Goal: Task Accomplishment & Management: Manage account settings

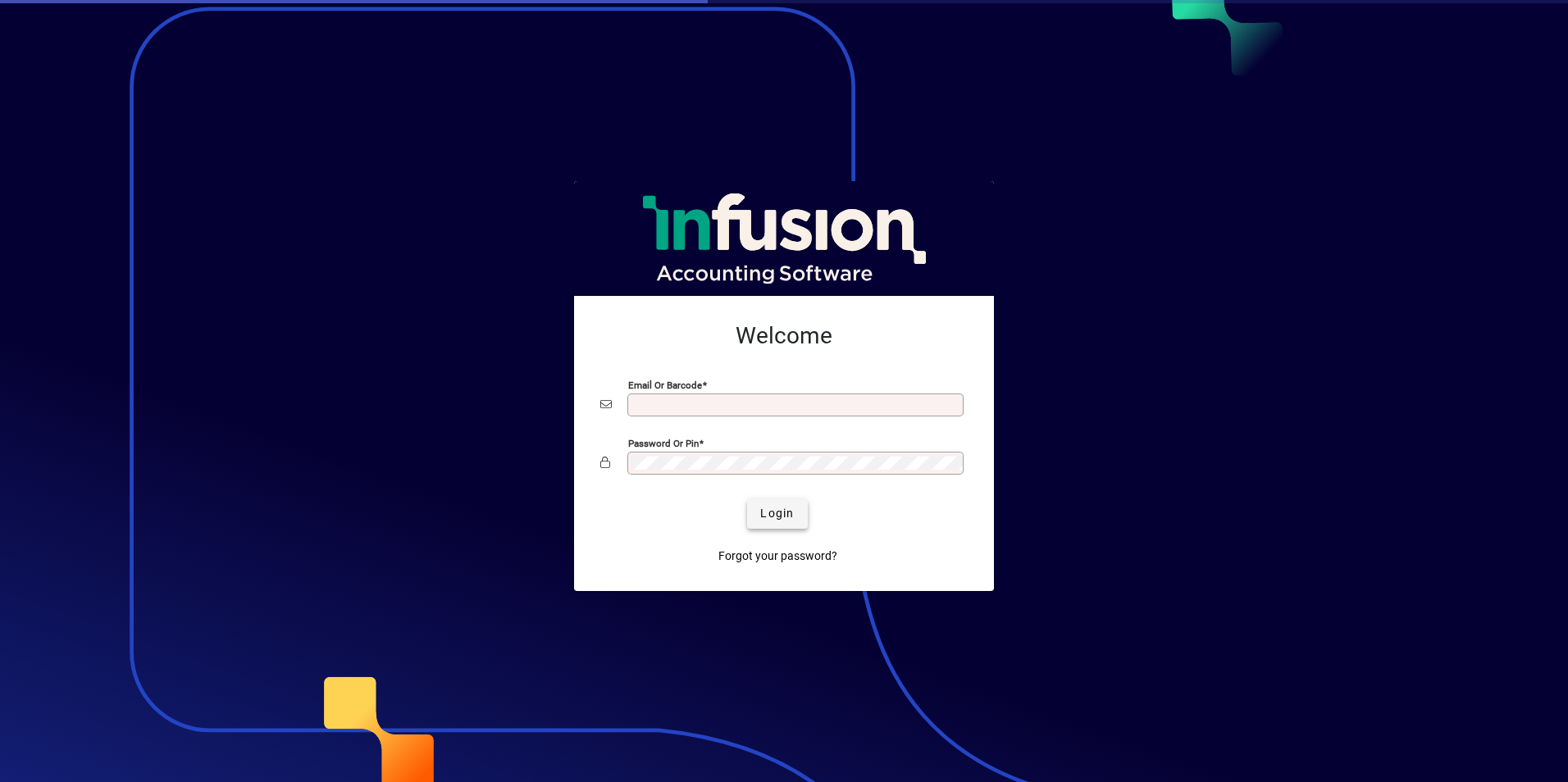
type input "**********"
click at [779, 511] on span "Login" at bounding box center [777, 513] width 33 height 17
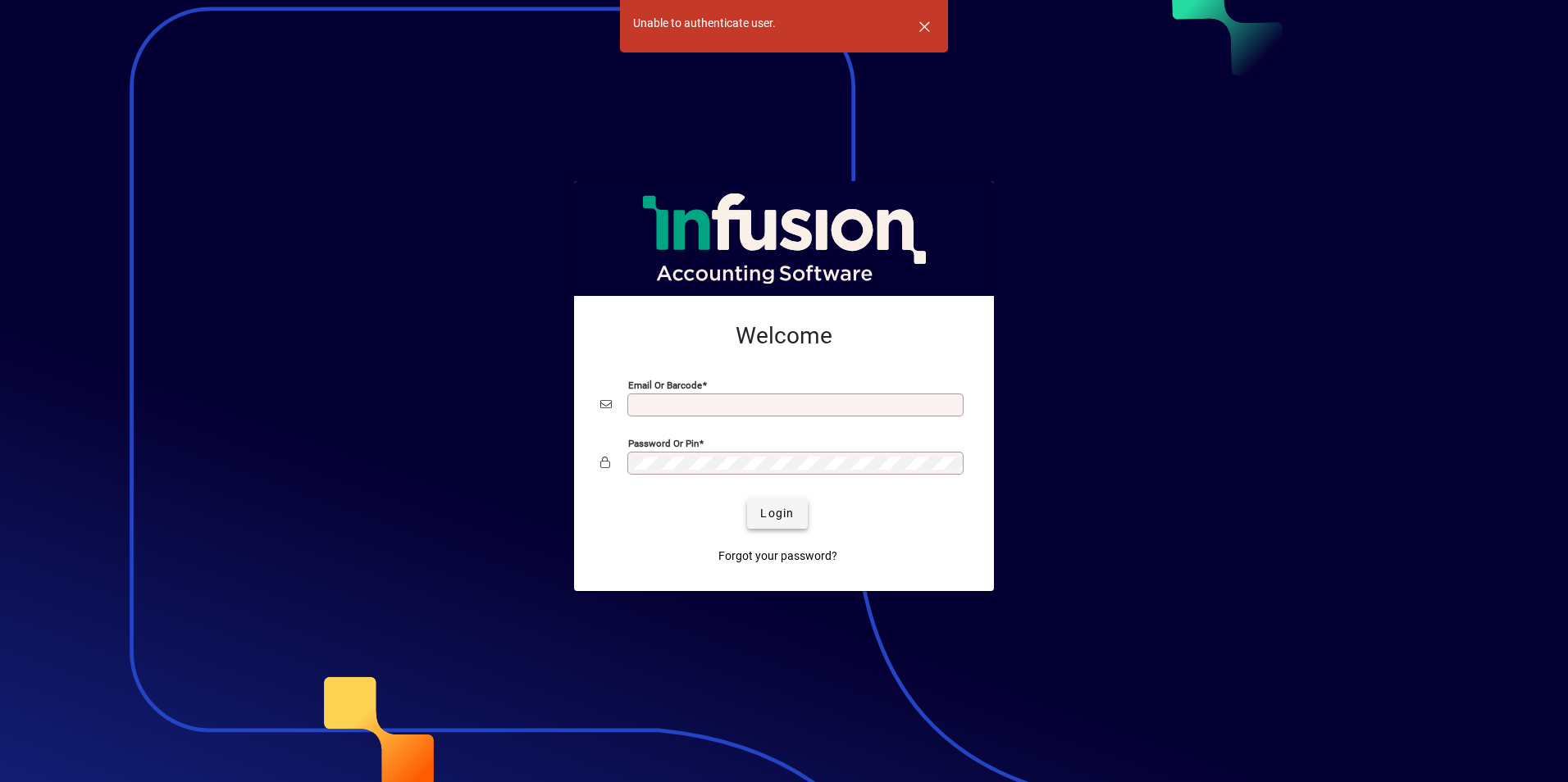
type input "**********"
click at [788, 514] on span "Login" at bounding box center [777, 513] width 33 height 17
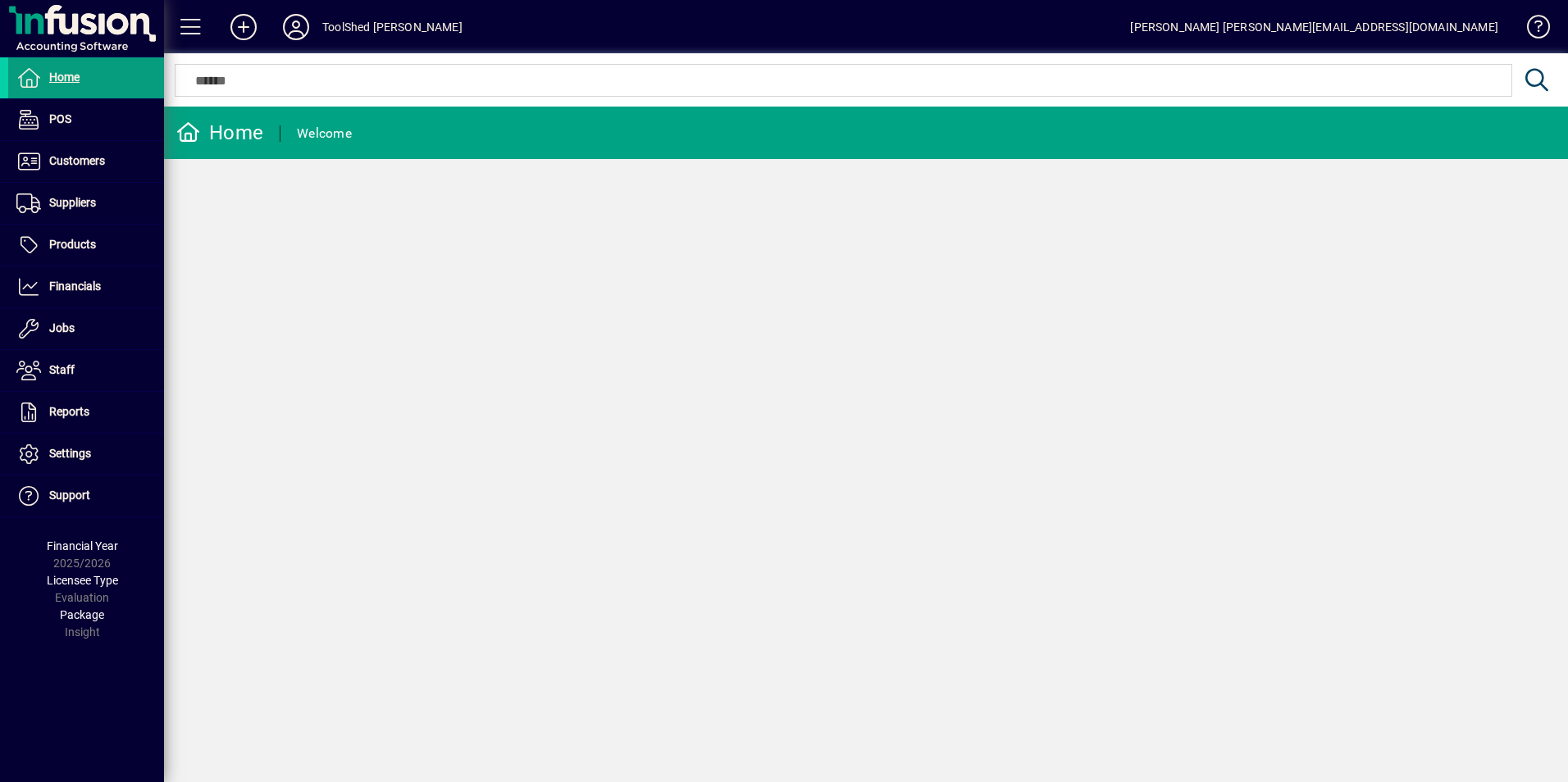
click at [239, 127] on div "Home" at bounding box center [219, 133] width 87 height 27
click at [75, 120] on span at bounding box center [86, 119] width 156 height 39
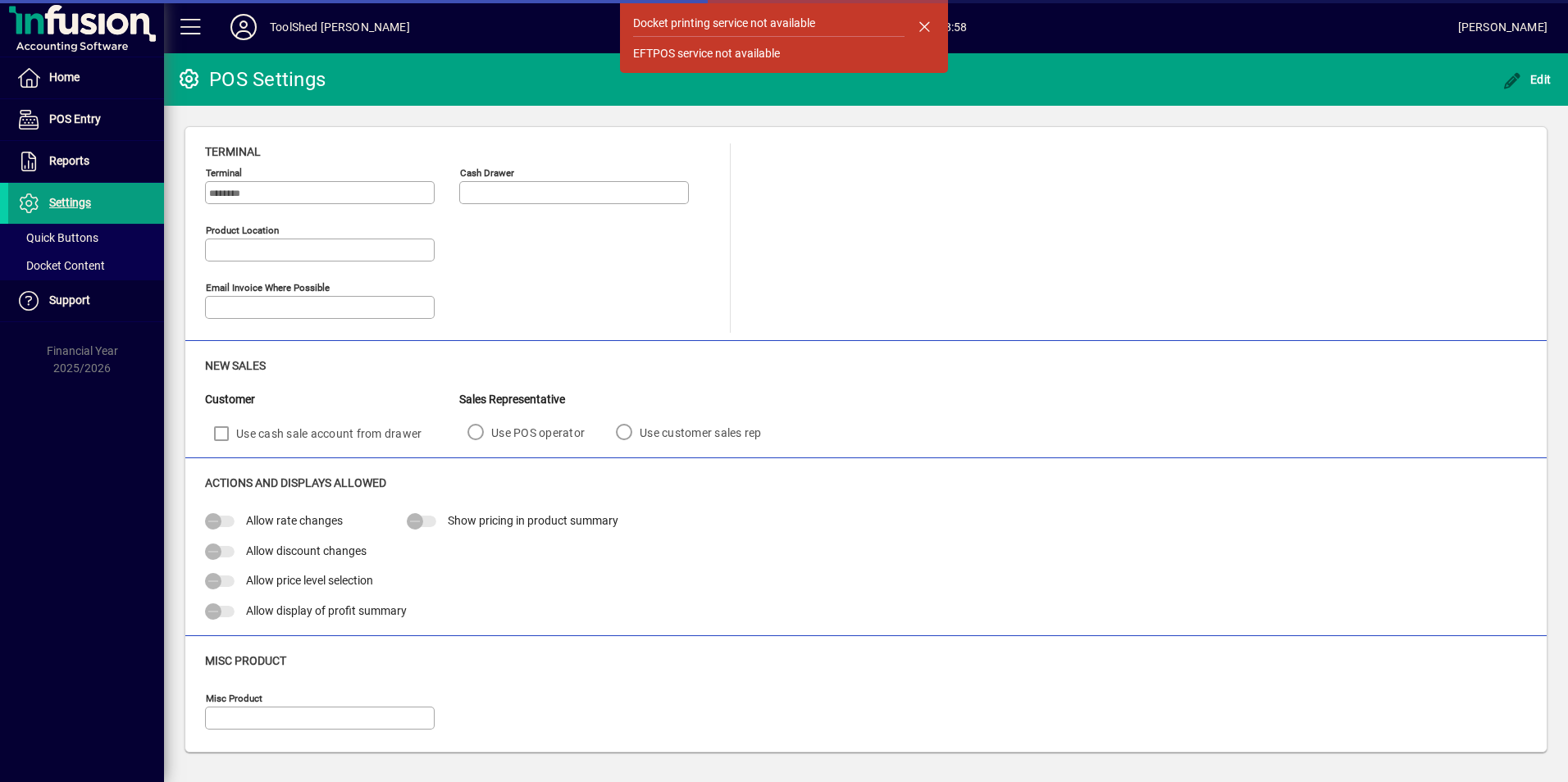
type input "**********"
click at [915, 26] on span "button" at bounding box center [924, 26] width 39 height 39
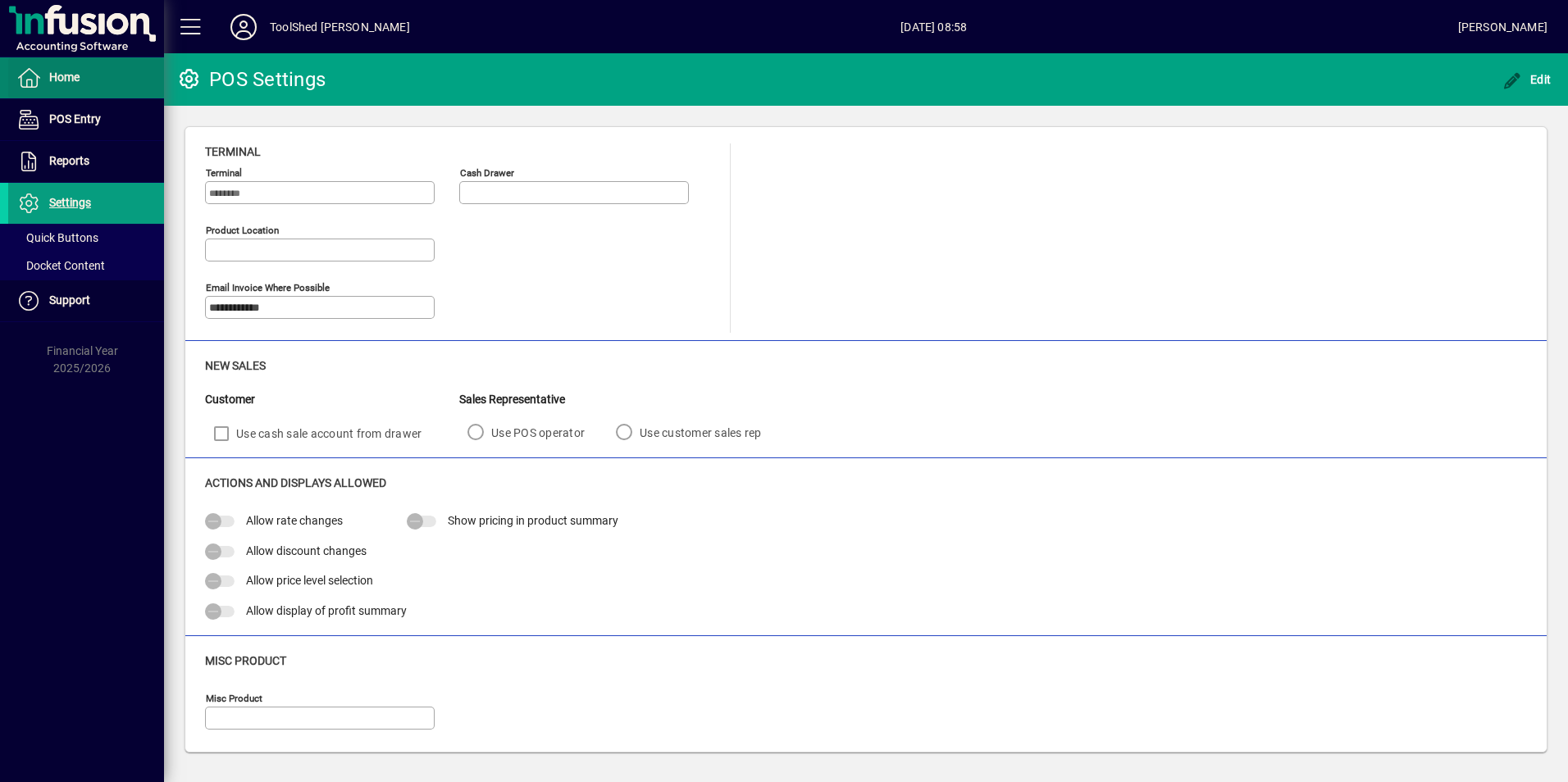
click at [76, 76] on span "Home" at bounding box center [64, 77] width 31 height 13
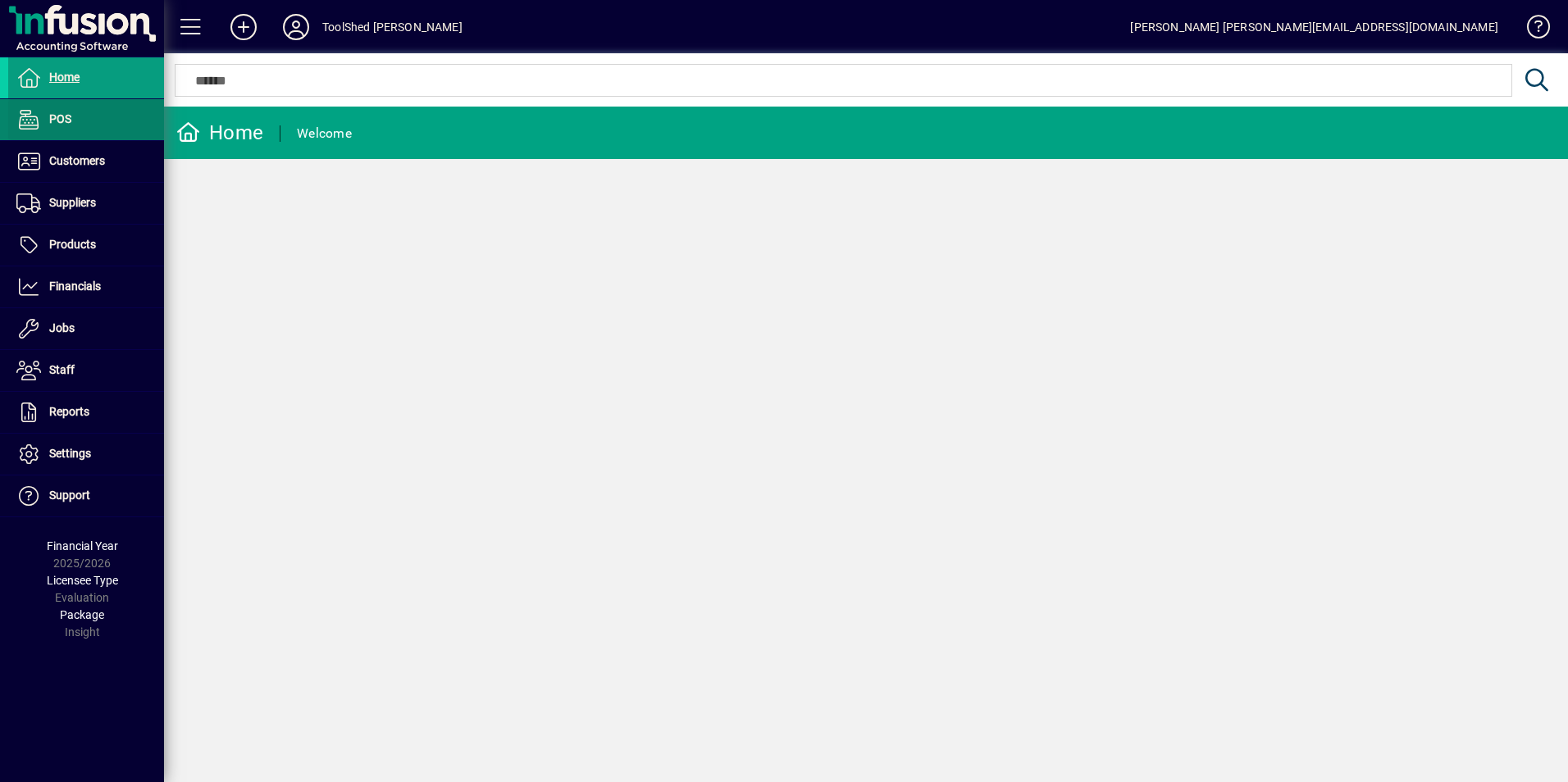
click at [61, 111] on span "POS" at bounding box center [40, 120] width 63 height 20
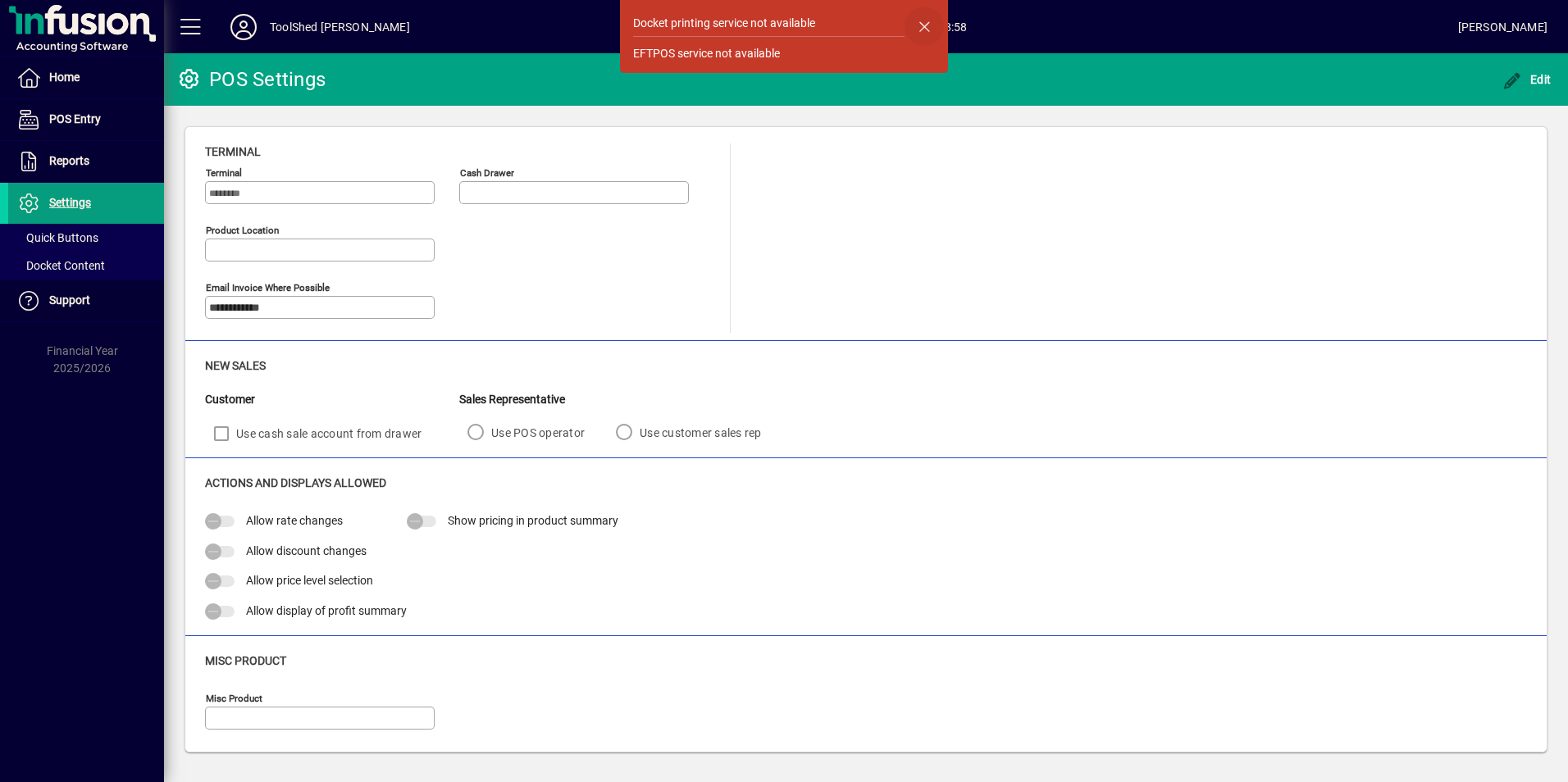
click at [929, 24] on span "button" at bounding box center [924, 26] width 39 height 39
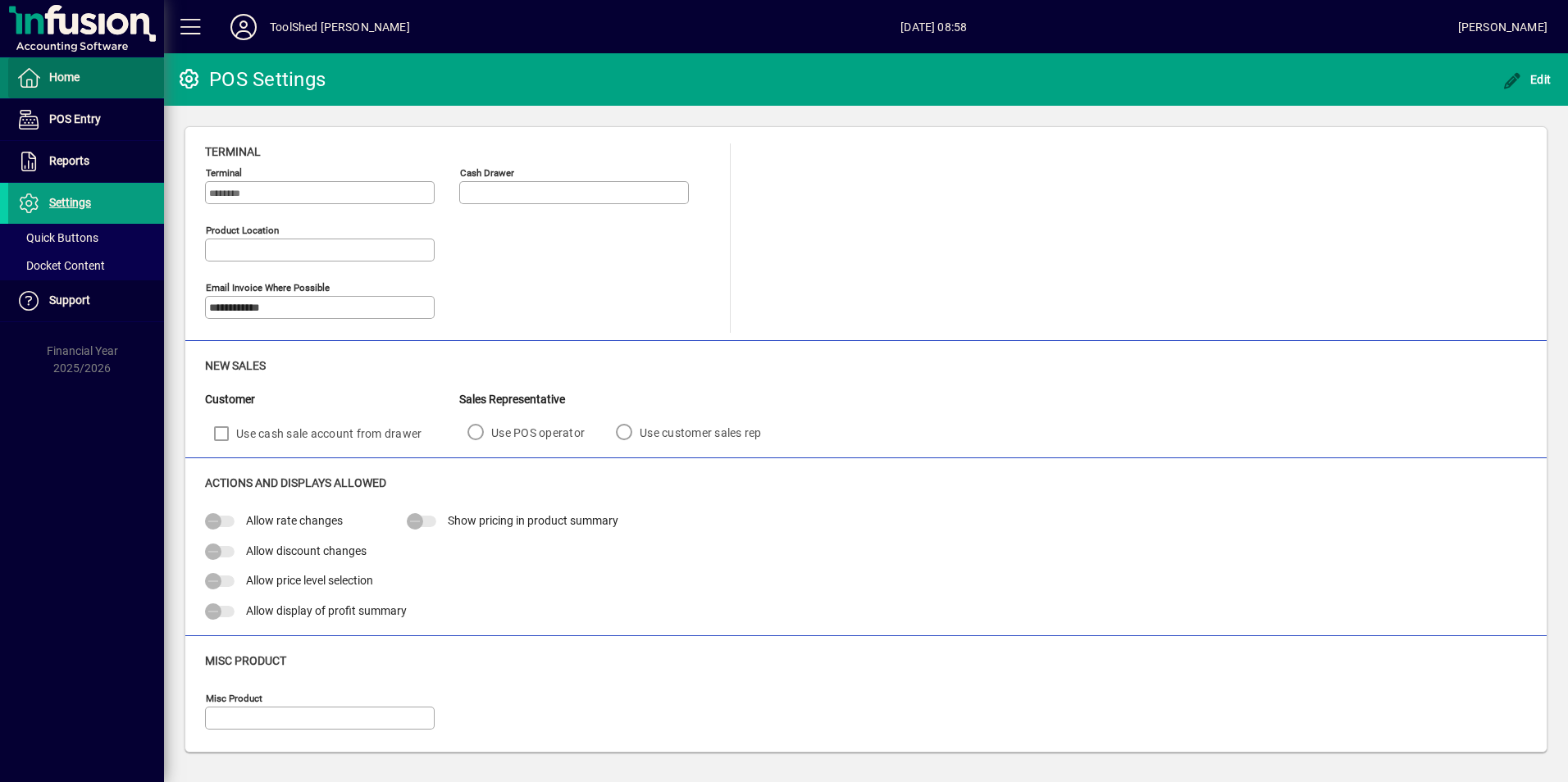
click at [85, 75] on span at bounding box center [86, 77] width 156 height 39
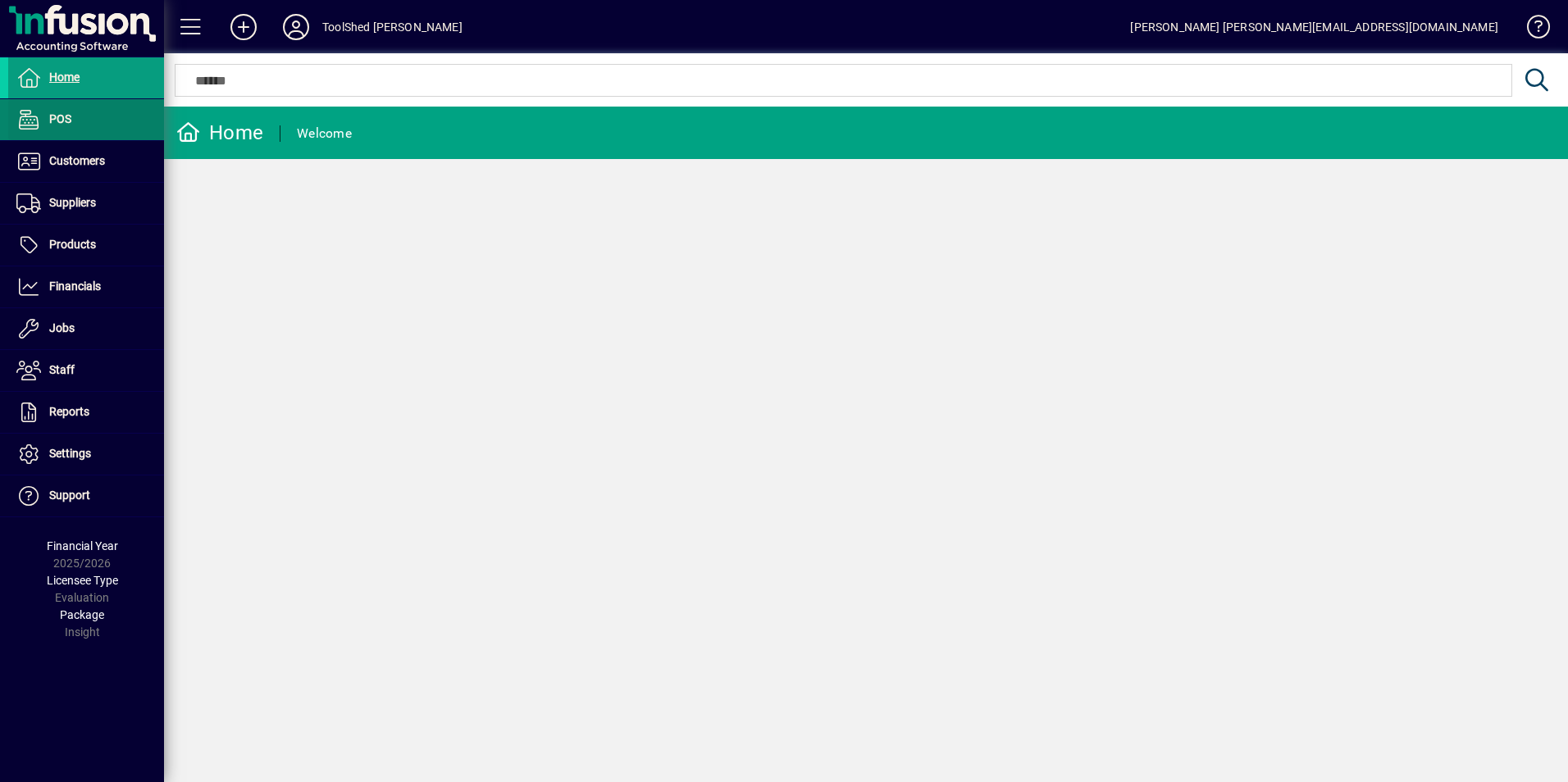
click at [63, 118] on span "POS" at bounding box center [60, 119] width 22 height 13
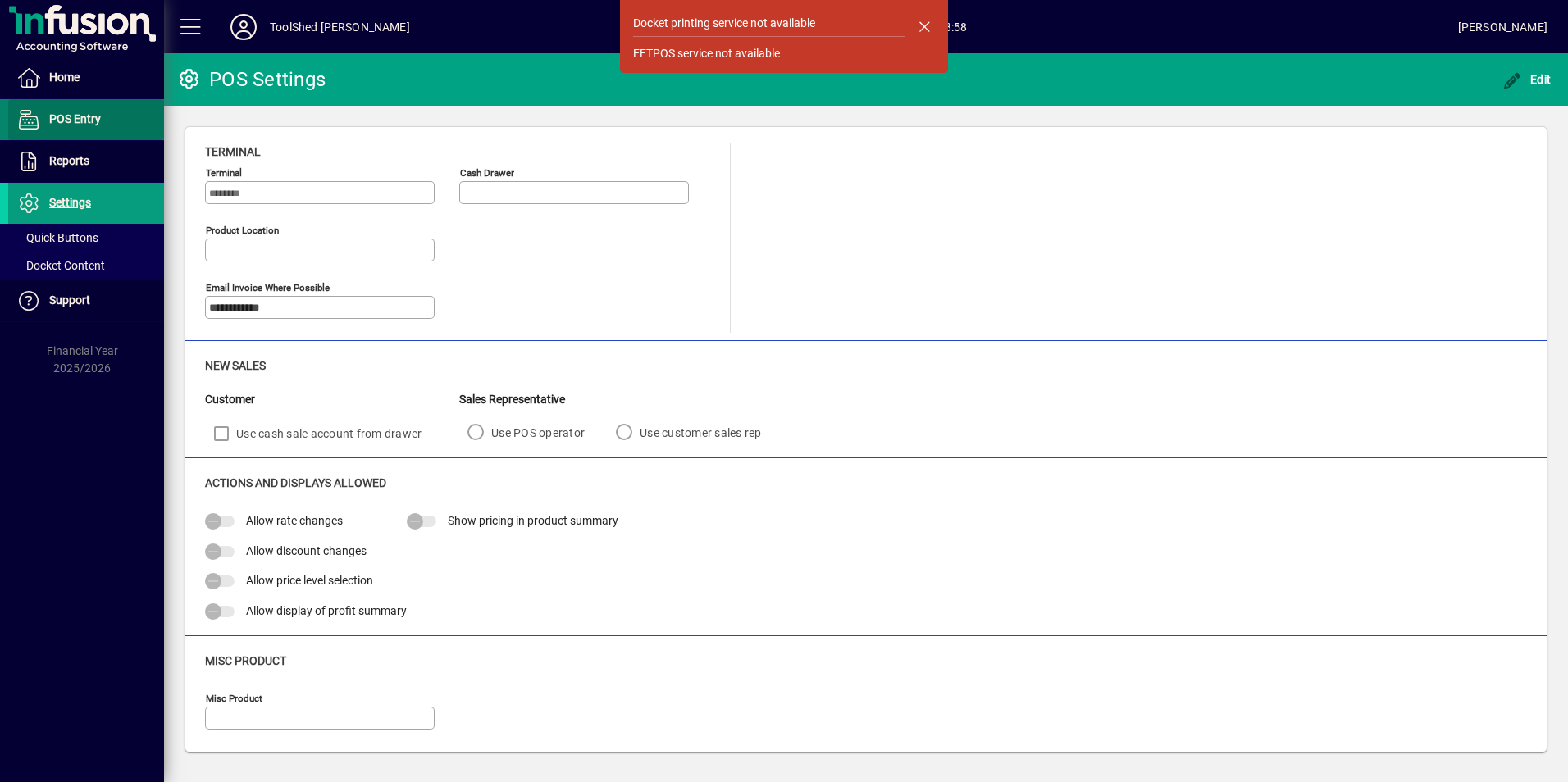
click at [71, 120] on span "POS Entry" at bounding box center [75, 119] width 51 height 13
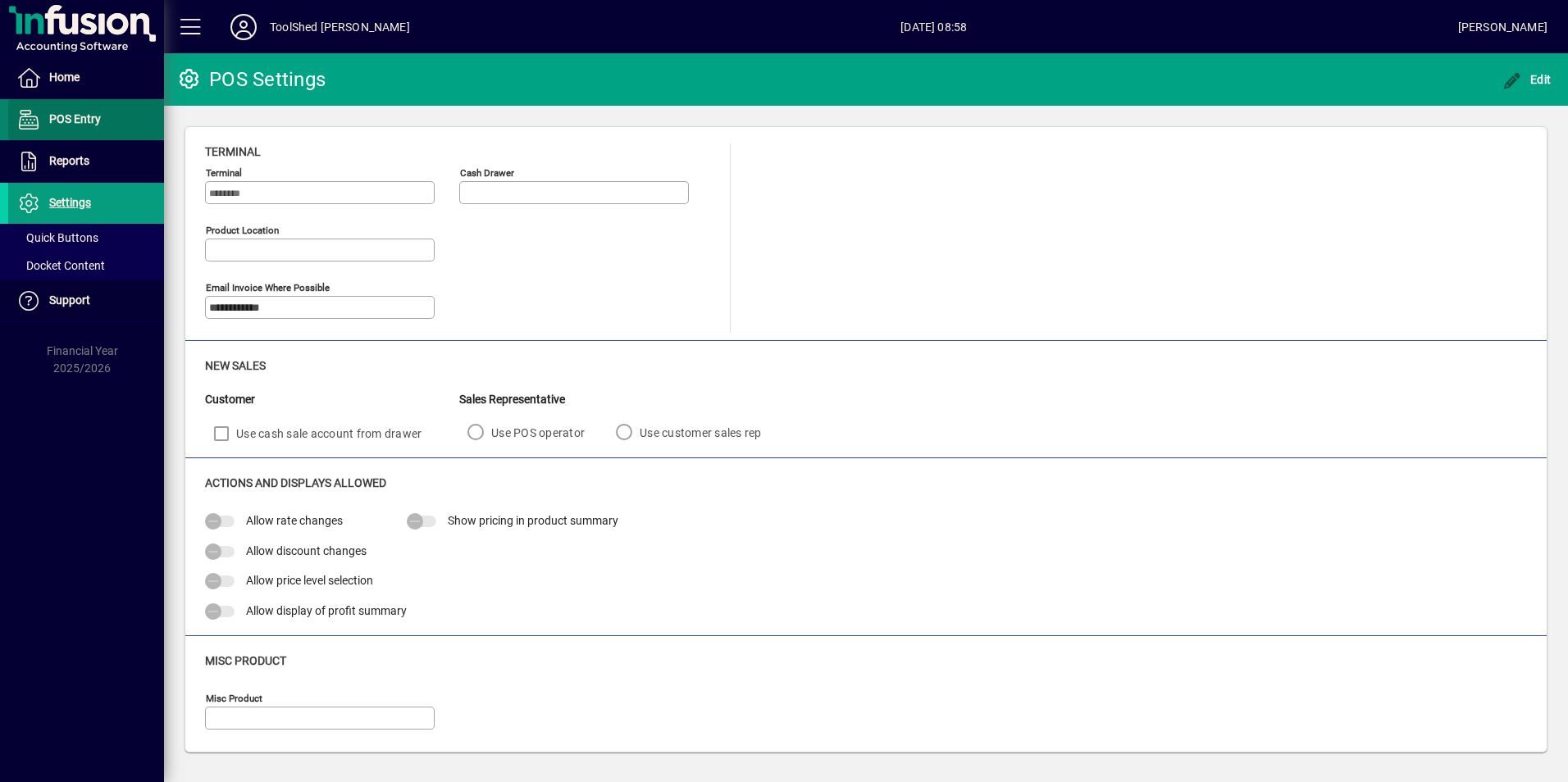
click at [65, 121] on span "POS Entry" at bounding box center [75, 119] width 51 height 13
click at [518, 187] on mat-form-field "Cash Drawer" at bounding box center [574, 193] width 229 height 57
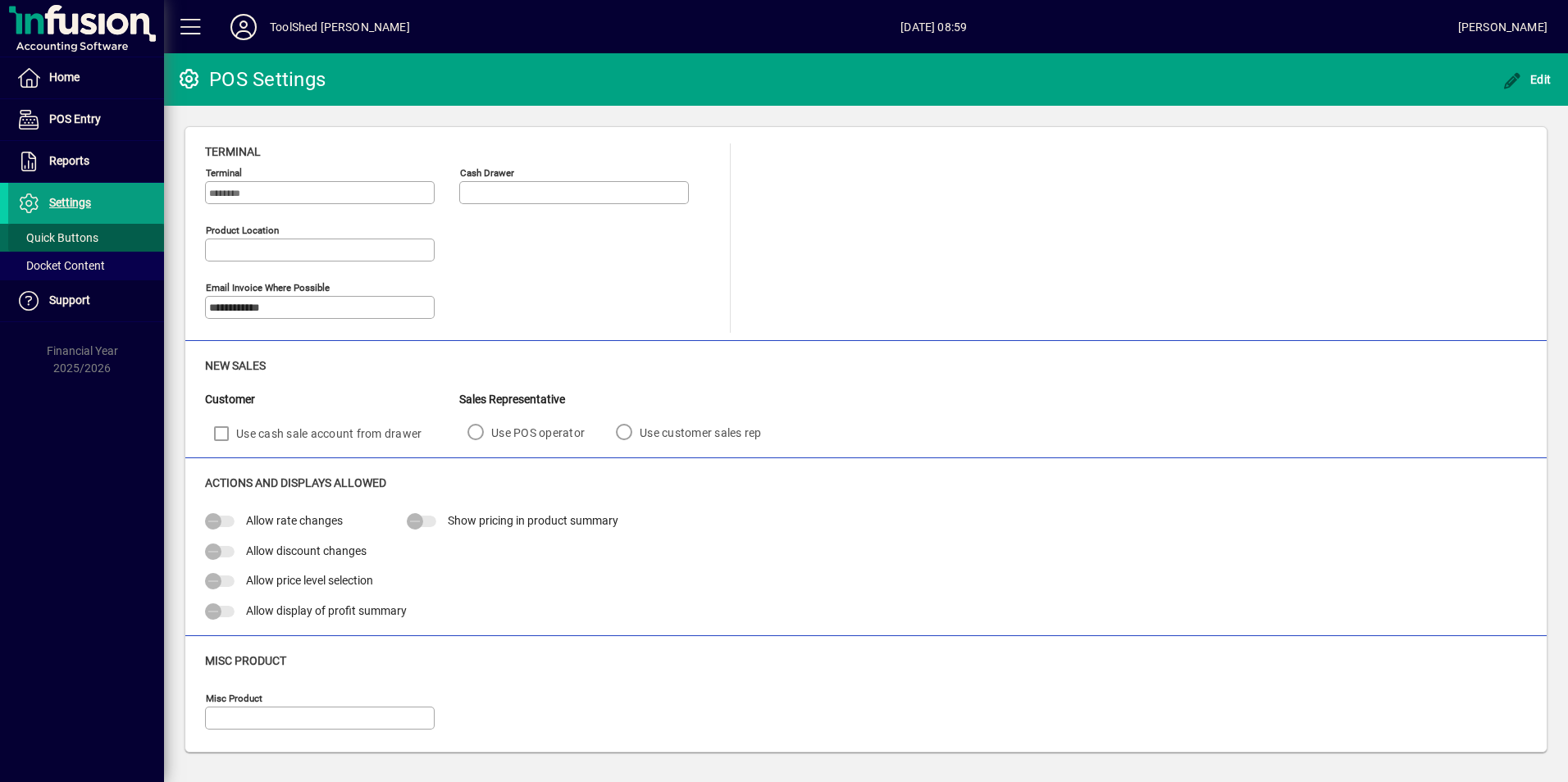
click at [80, 234] on span "Quick Buttons" at bounding box center [57, 237] width 82 height 13
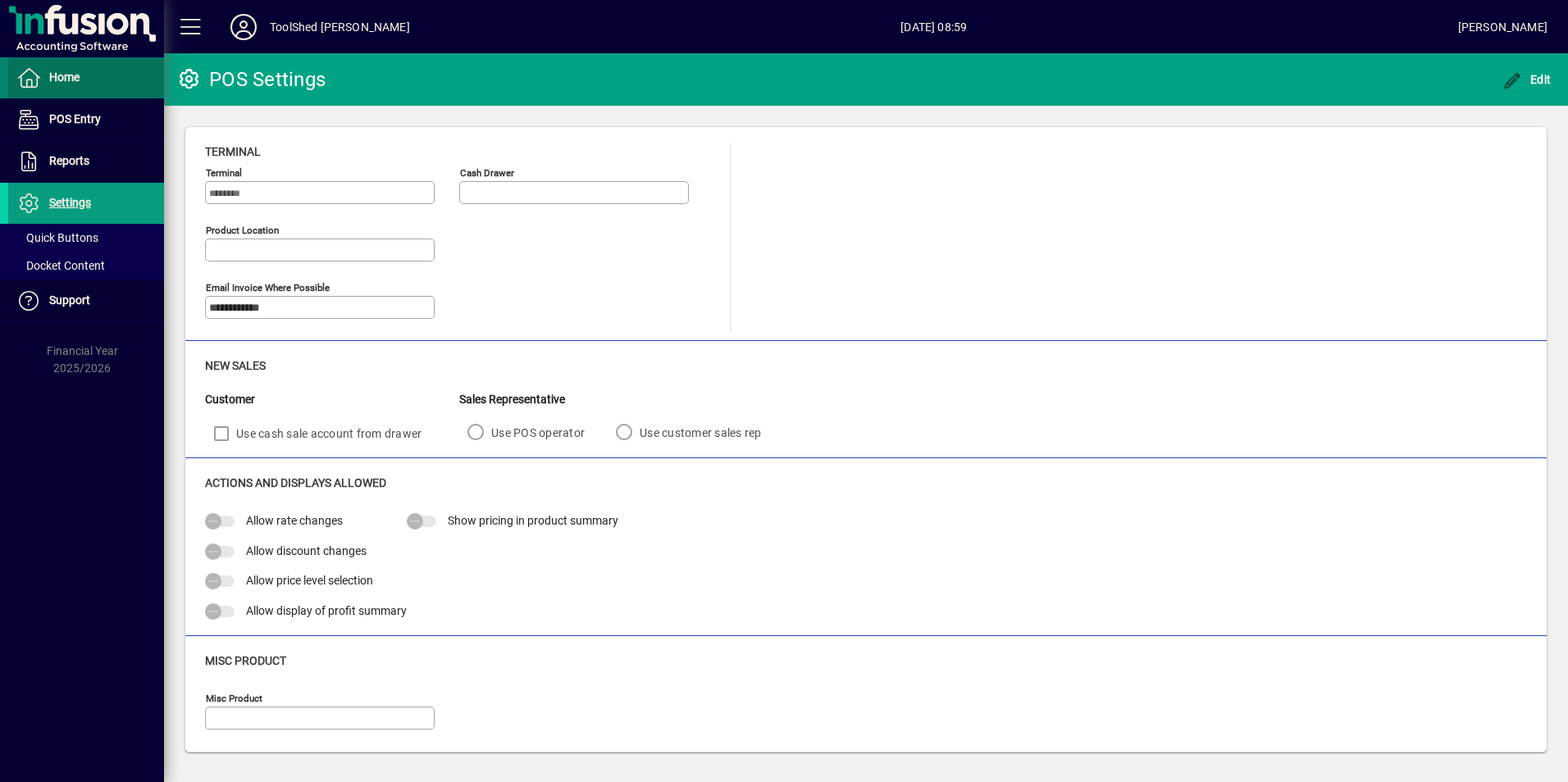
click at [52, 83] on span "Home" at bounding box center [64, 77] width 31 height 13
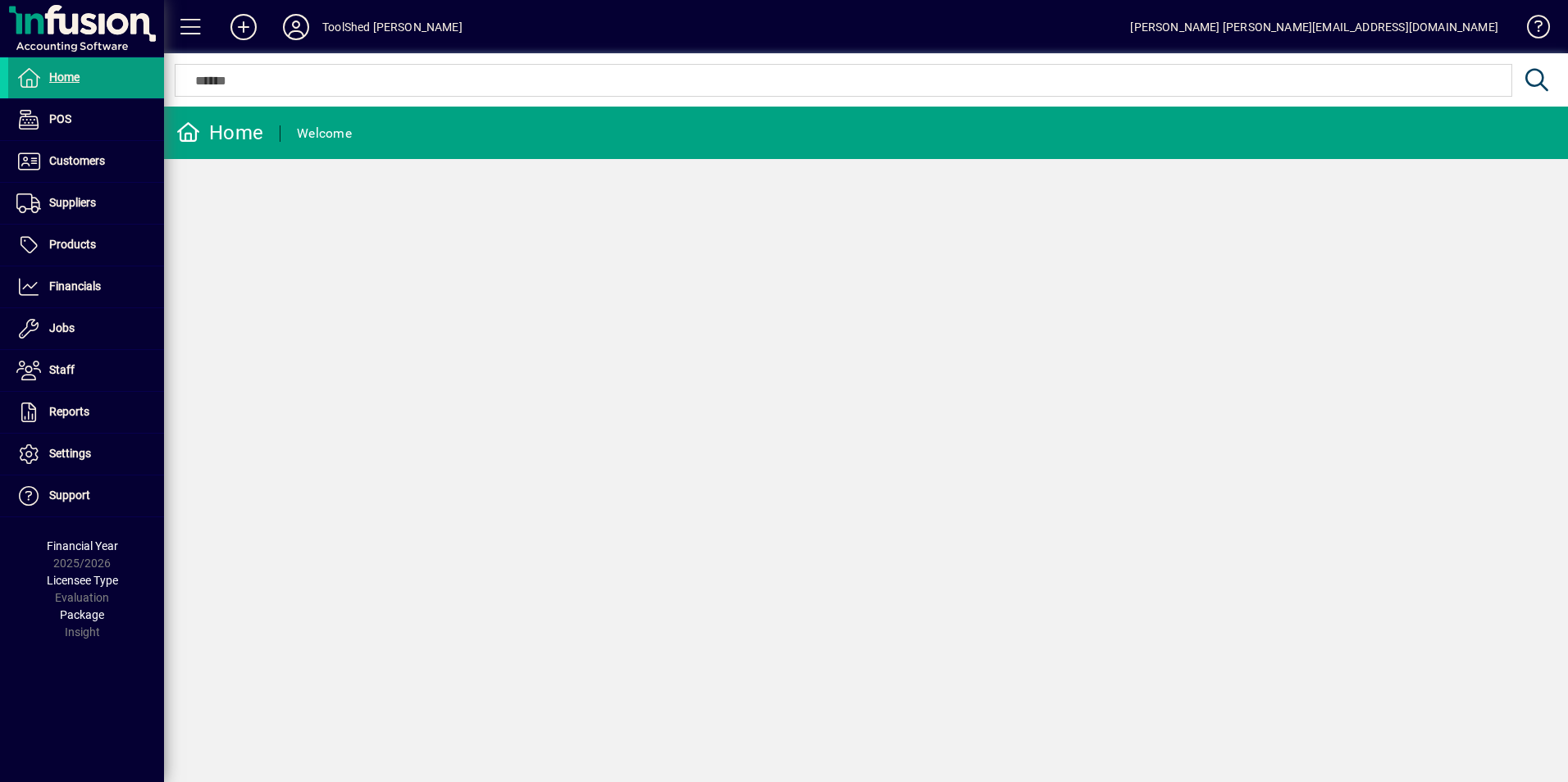
click at [241, 119] on div "Home Welcome" at bounding box center [259, 132] width 192 height 52
click at [331, 133] on div "Welcome" at bounding box center [324, 134] width 55 height 27
click at [92, 237] on span "Products" at bounding box center [52, 245] width 88 height 20
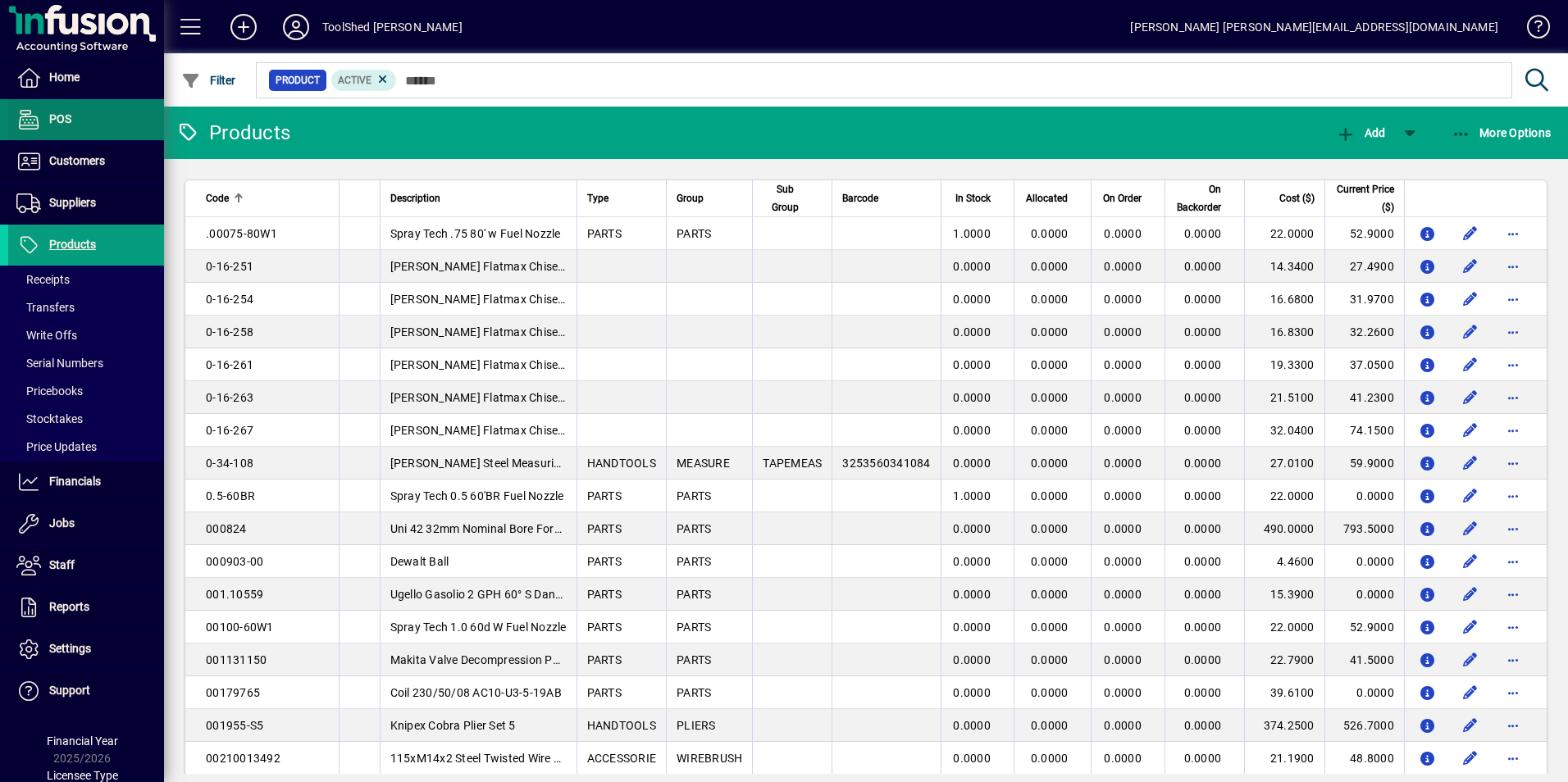
click at [83, 120] on span at bounding box center [86, 119] width 156 height 39
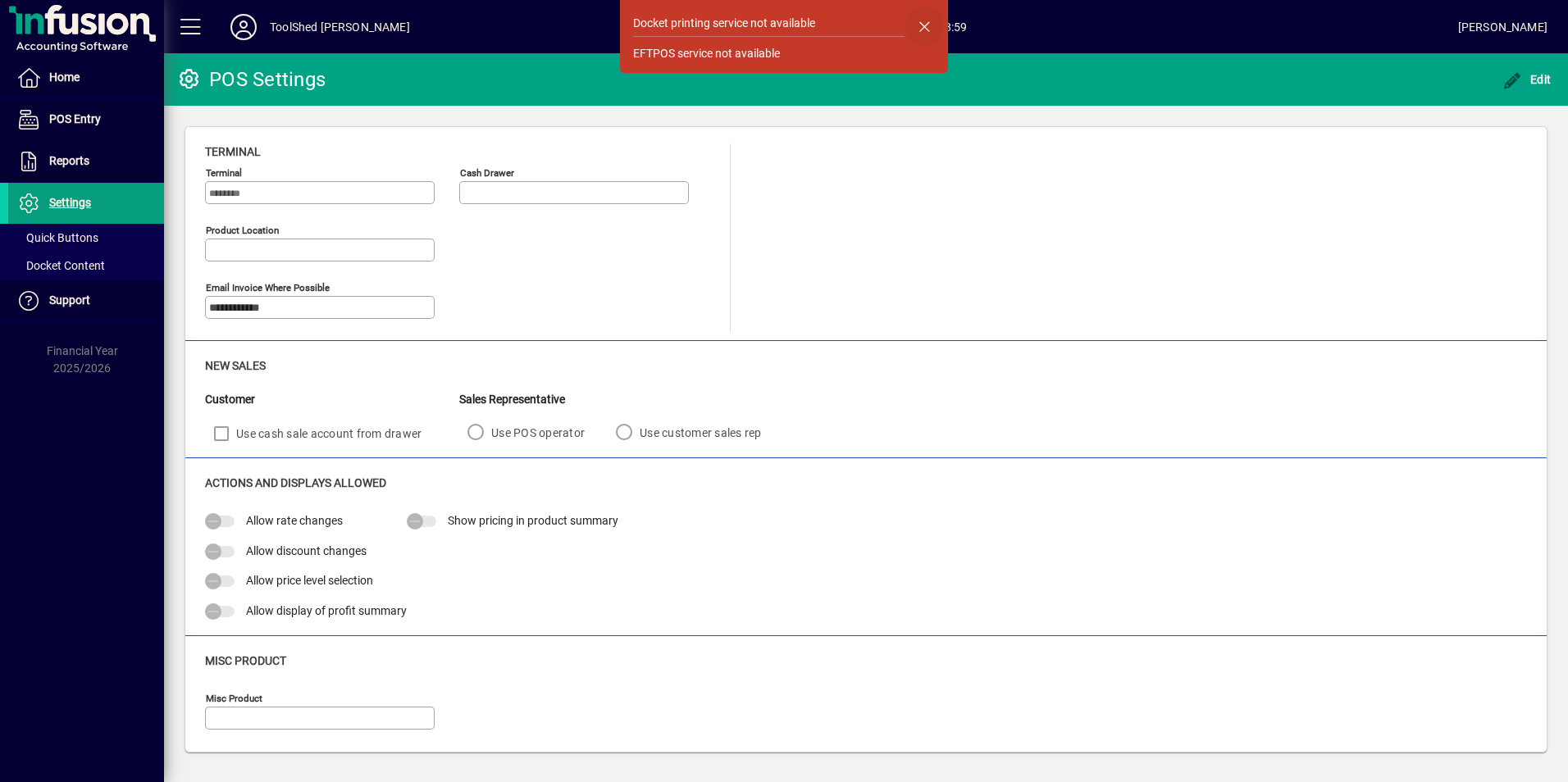
click at [919, 24] on span "button" at bounding box center [924, 26] width 39 height 39
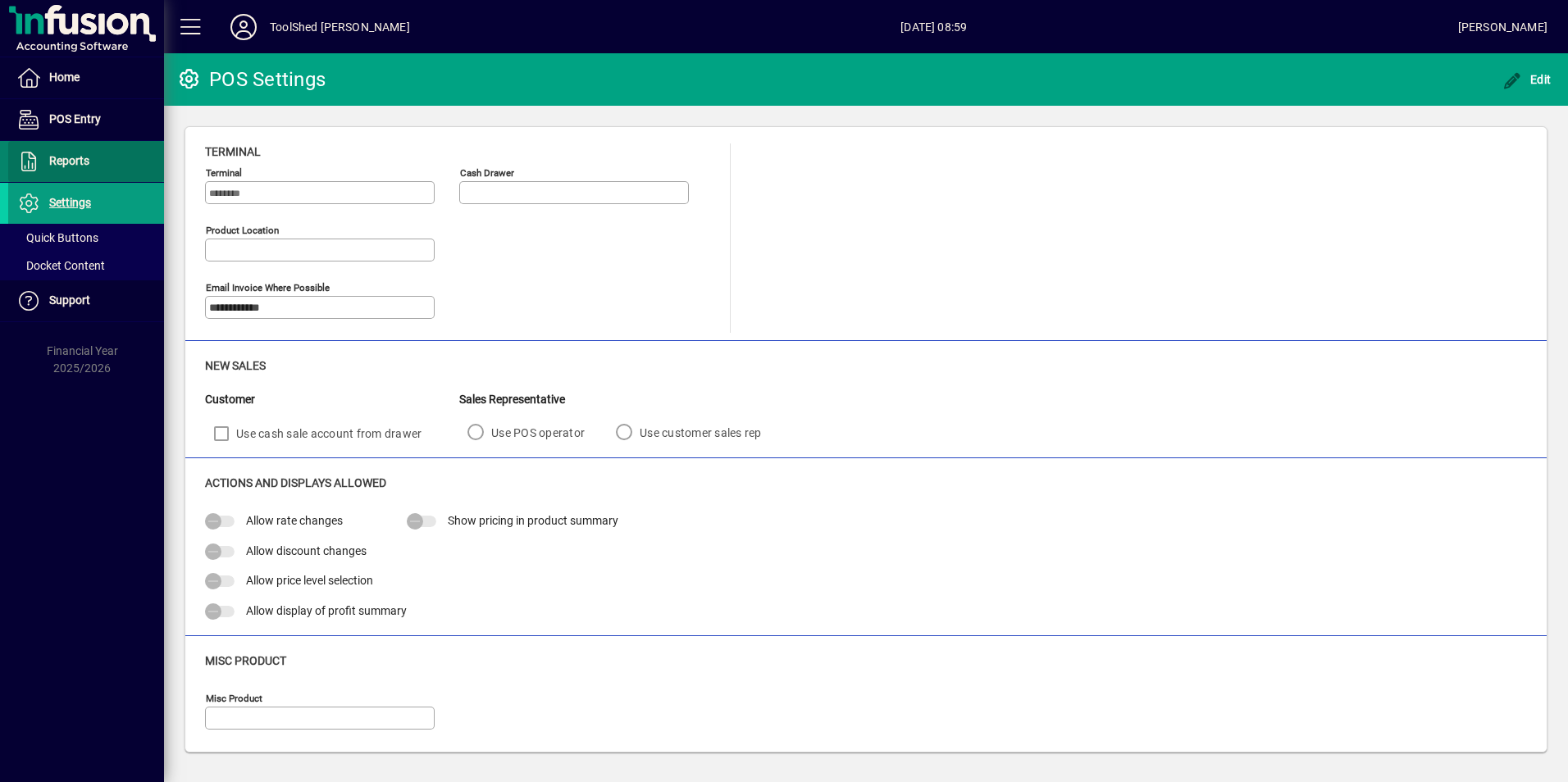
click at [95, 152] on span at bounding box center [86, 161] width 156 height 39
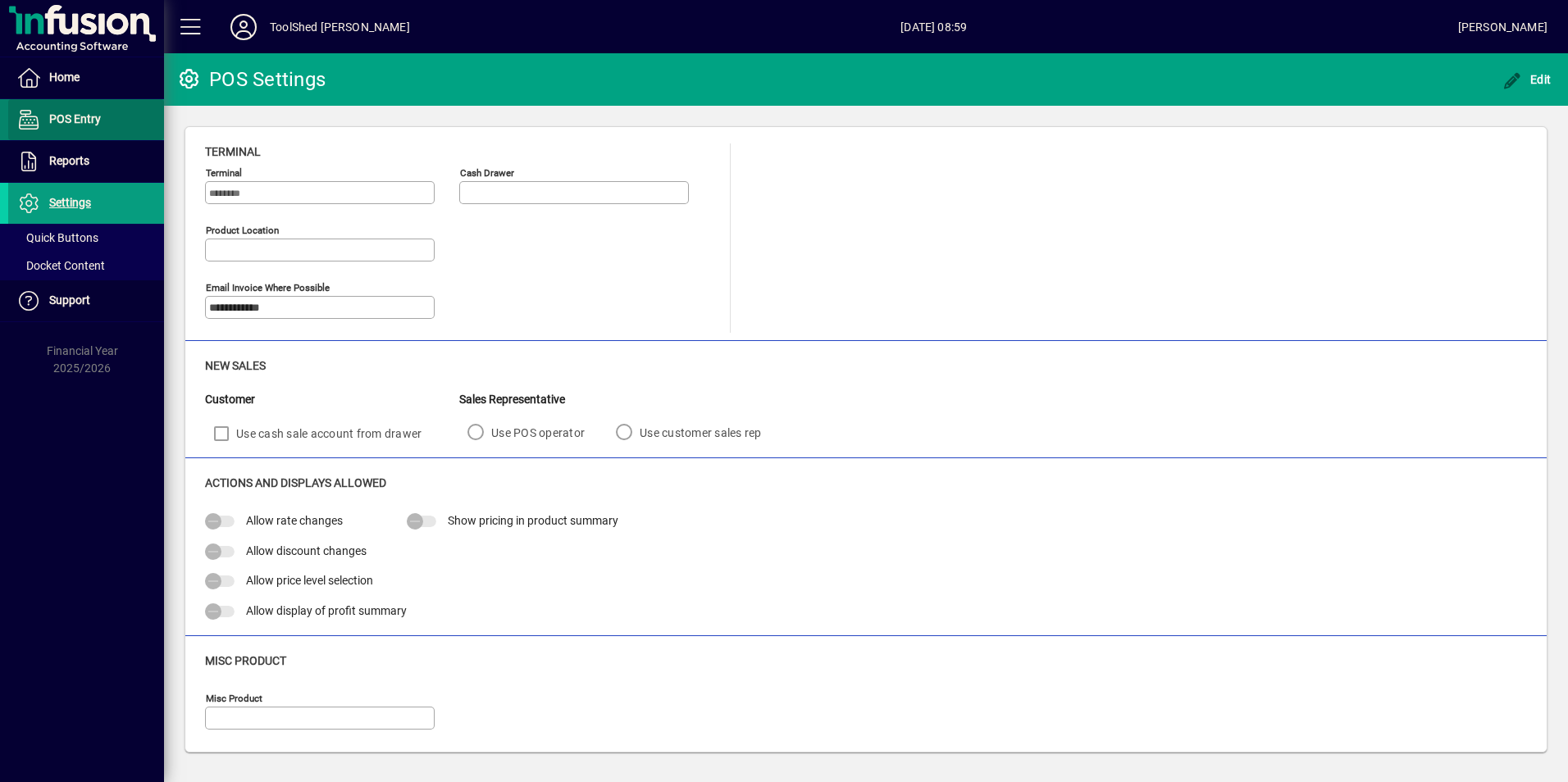
click at [95, 120] on span "POS Entry" at bounding box center [75, 119] width 51 height 13
click at [79, 120] on span "POS Entry" at bounding box center [75, 119] width 51 height 13
click at [83, 208] on span "Settings" at bounding box center [70, 203] width 42 height 13
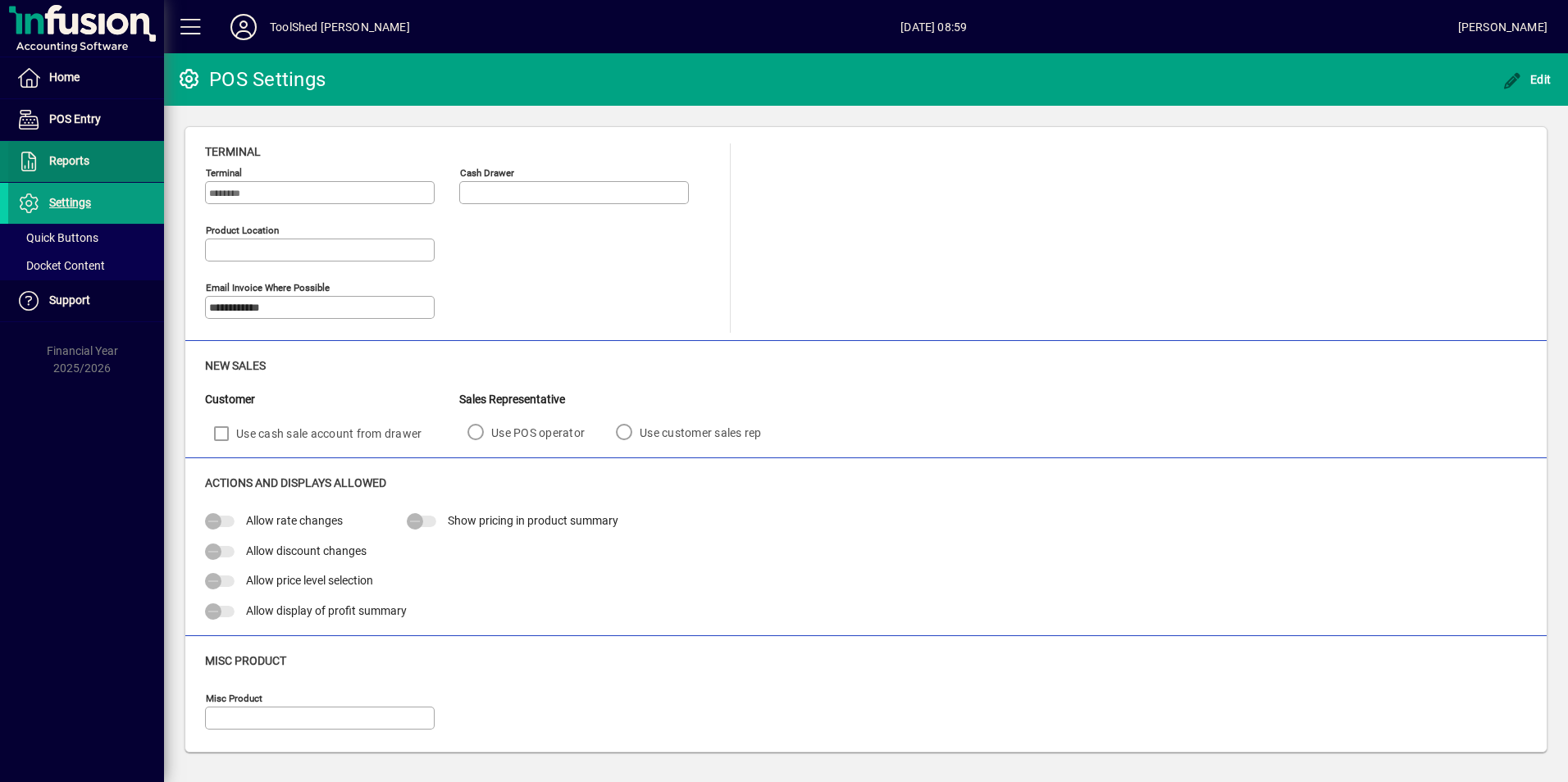
click at [76, 168] on span "Reports" at bounding box center [49, 162] width 81 height 20
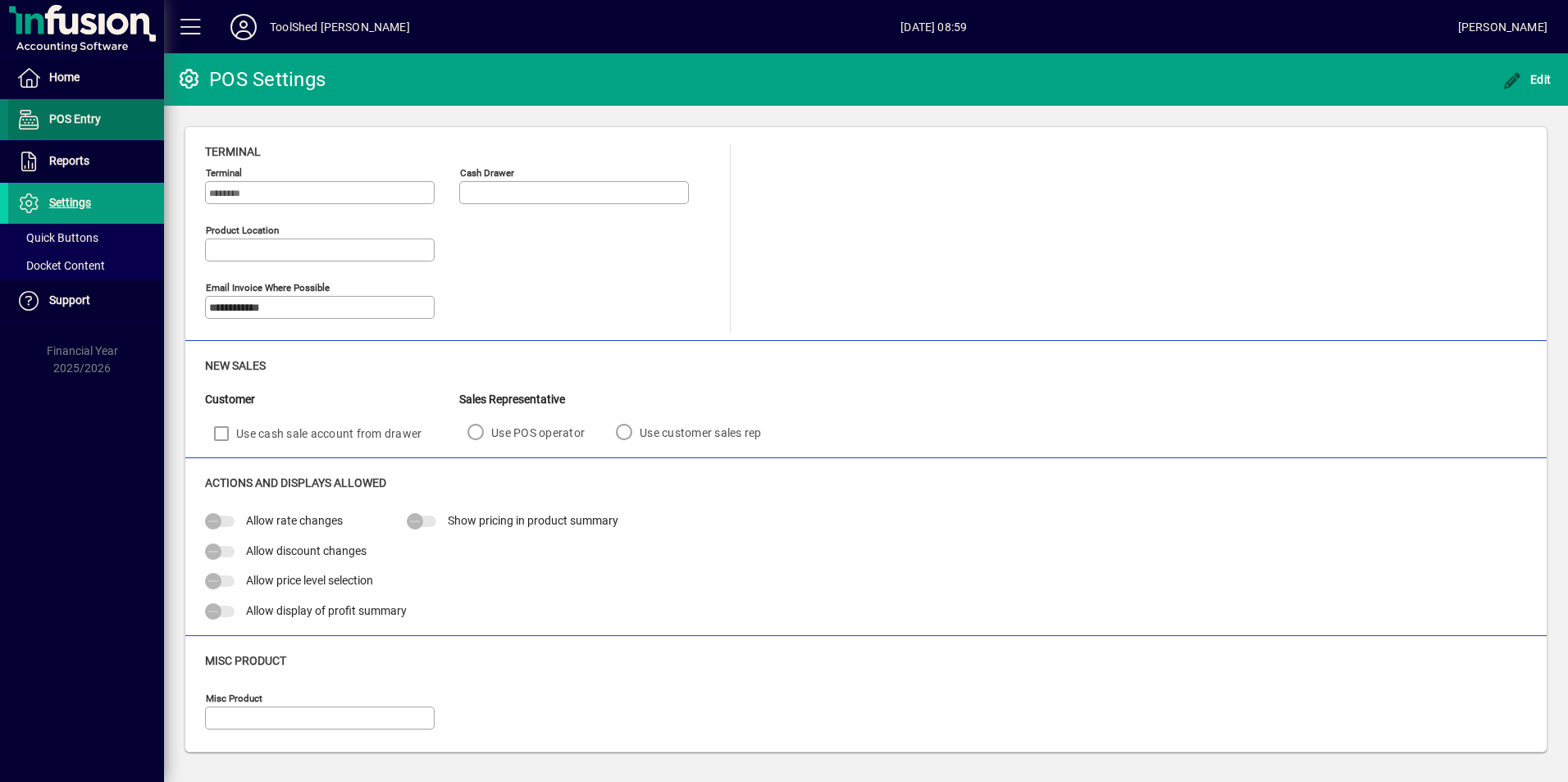
drag, startPoint x: 73, startPoint y: 125, endPoint x: 68, endPoint y: 87, distance: 38.3
click at [73, 125] on span "POS Entry" at bounding box center [75, 119] width 51 height 13
click at [67, 76] on span "Home" at bounding box center [64, 77] width 31 height 13
